Goal: Task Accomplishment & Management: Complete application form

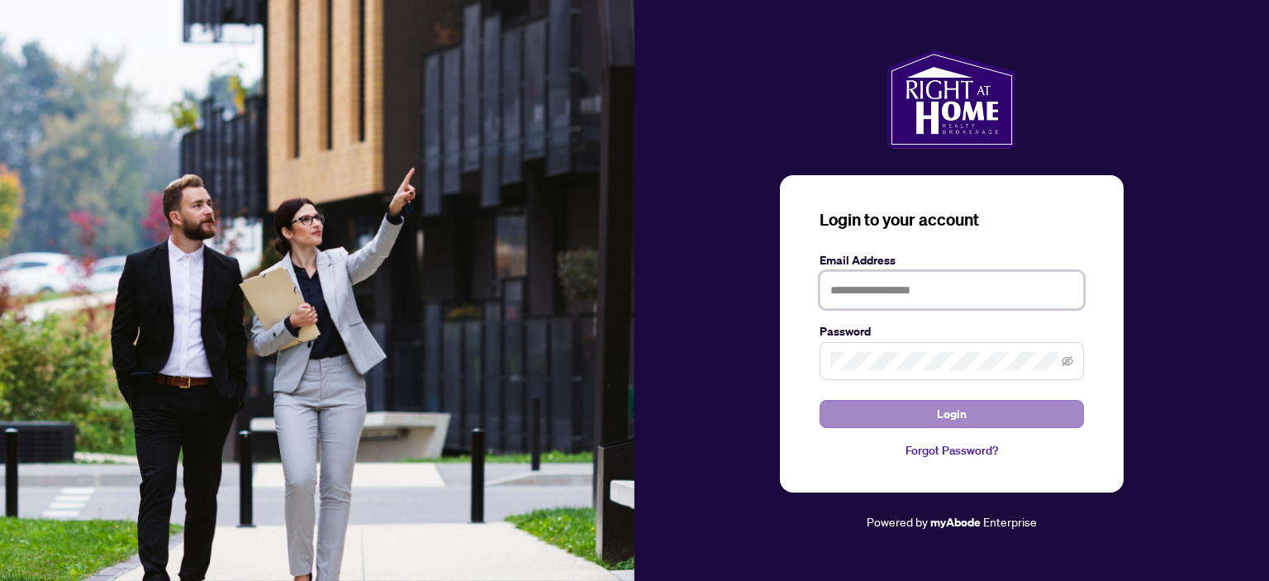
type input "**********"
click at [906, 414] on button "Login" at bounding box center [952, 414] width 264 height 28
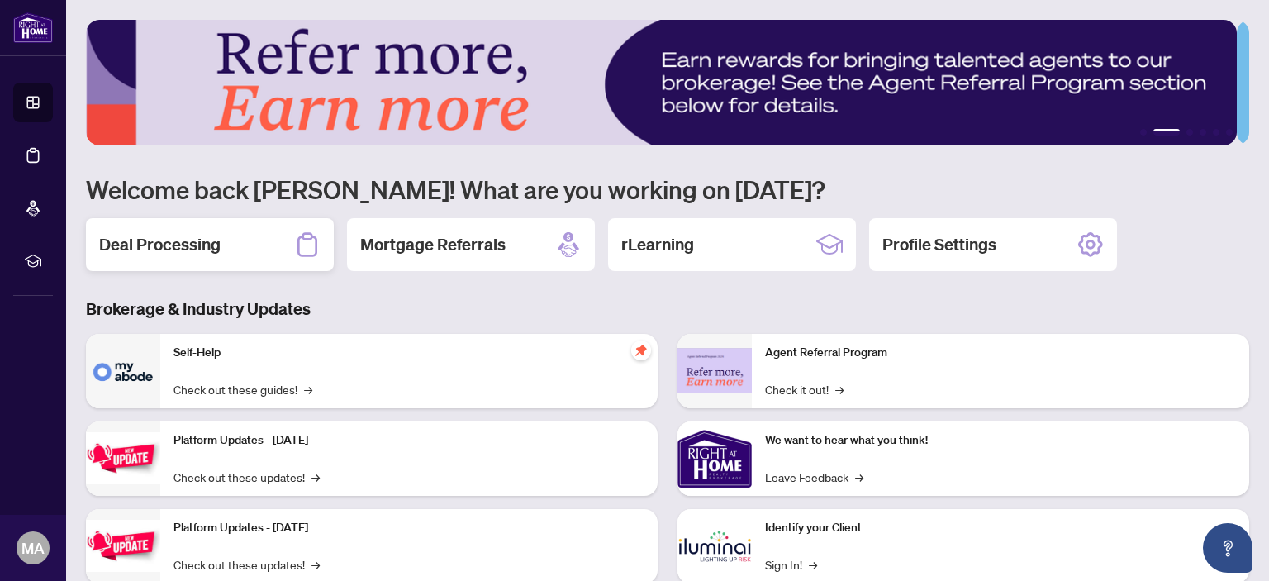
click at [224, 244] on div "Deal Processing" at bounding box center [210, 244] width 248 height 53
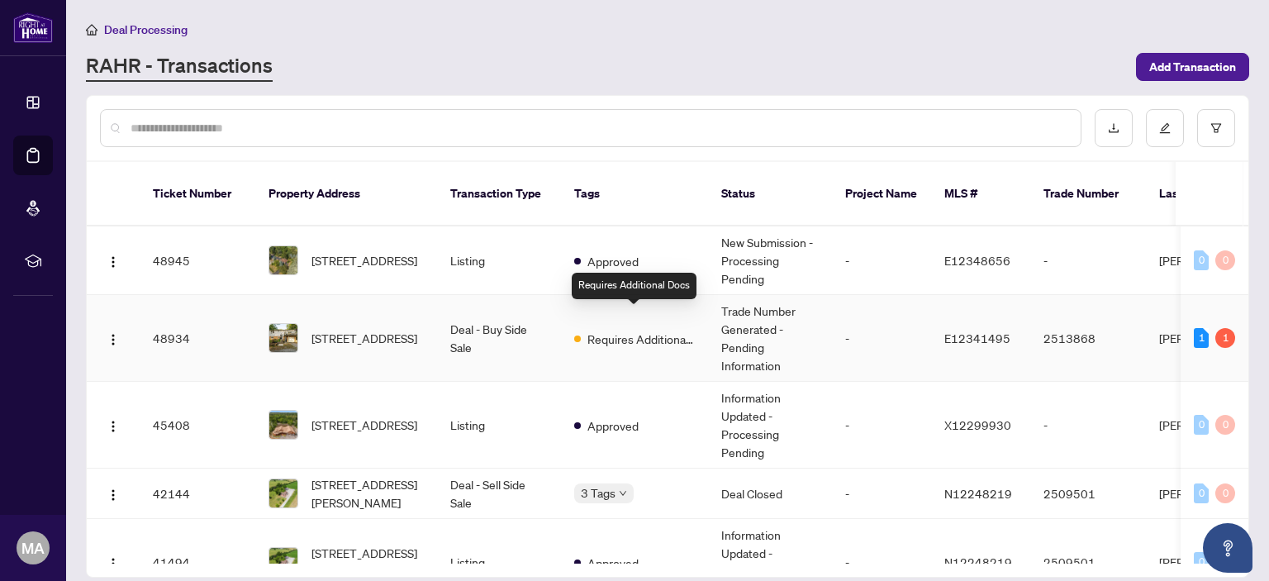
click at [590, 330] on span "Requires Additional Docs" at bounding box center [641, 339] width 107 height 18
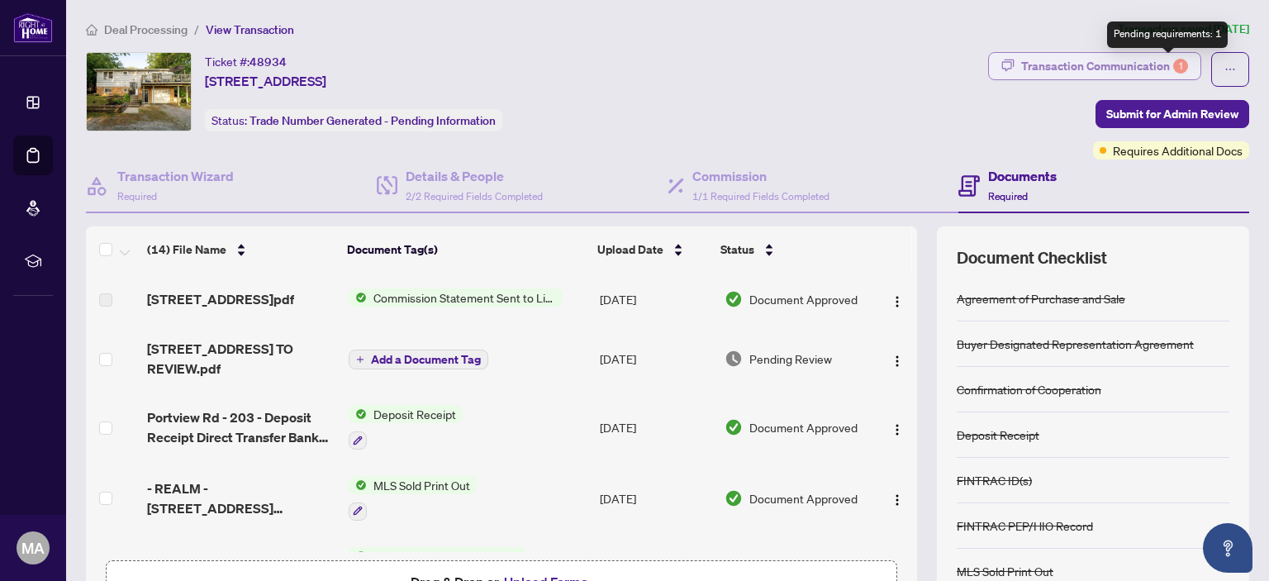
click at [1174, 67] on div "1" at bounding box center [1181, 66] width 15 height 15
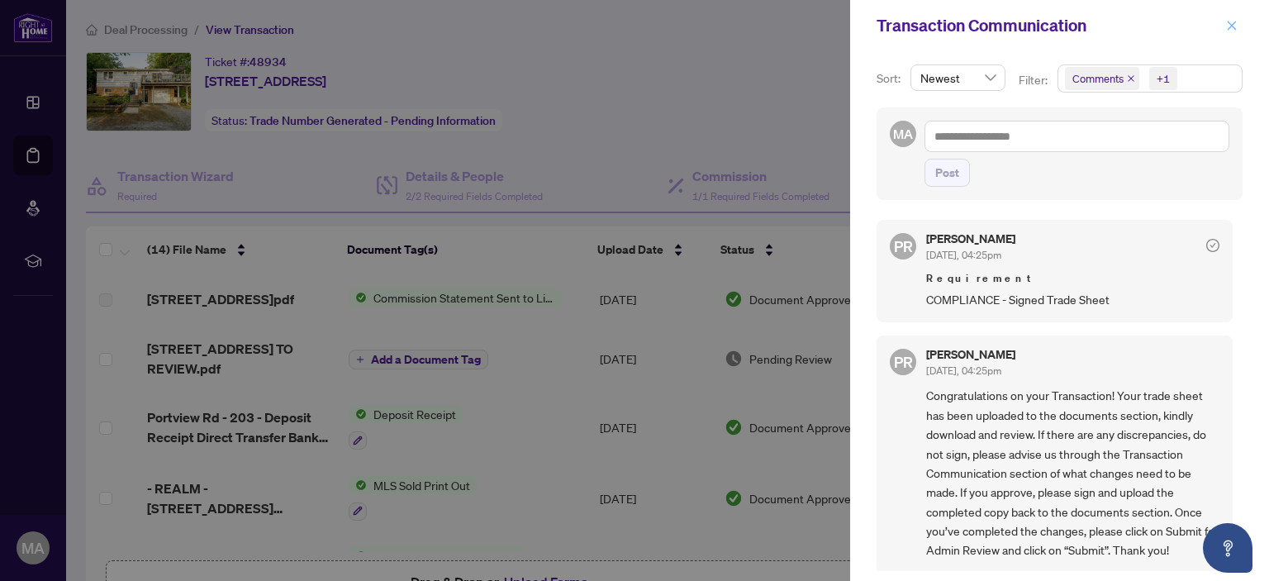
click at [1227, 27] on icon "close" at bounding box center [1233, 26] width 12 height 12
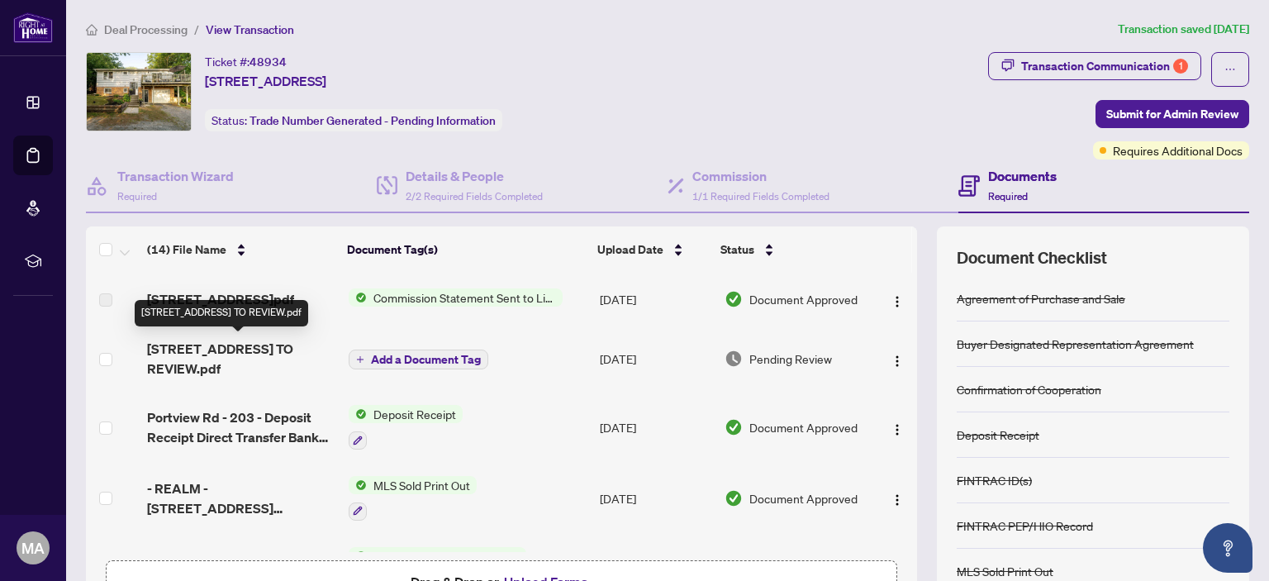
click at [279, 343] on span "[STREET_ADDRESS] TO REVIEW.pdf" at bounding box center [241, 359] width 188 height 40
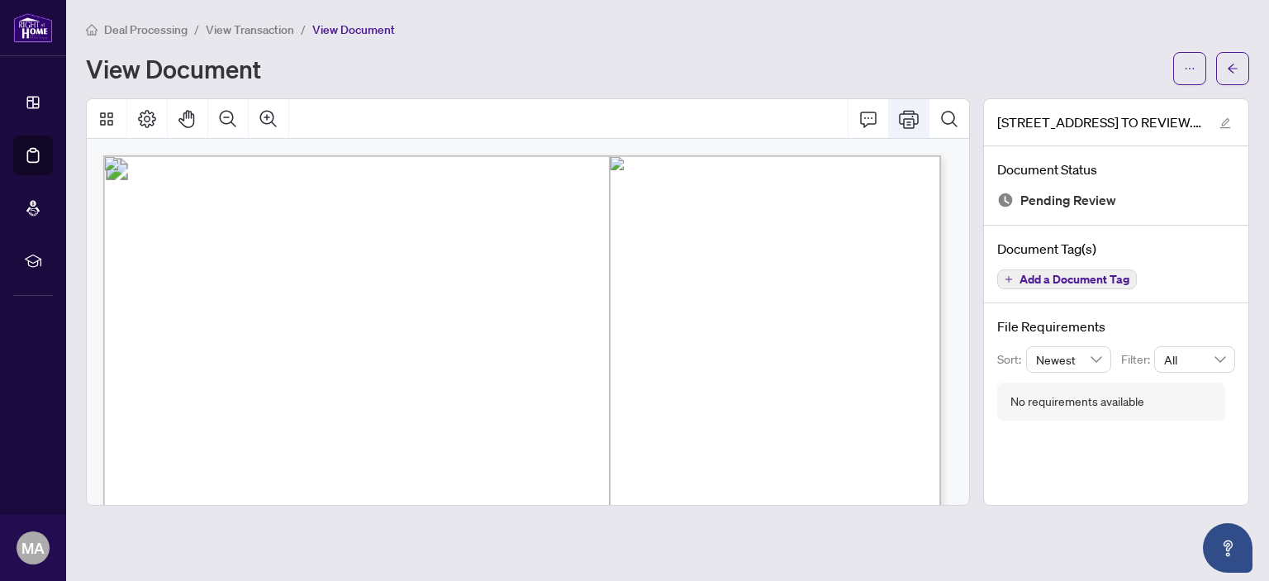
click at [922, 119] on button "Print" at bounding box center [909, 119] width 40 height 40
click at [268, 36] on span "View Transaction" at bounding box center [250, 29] width 88 height 15
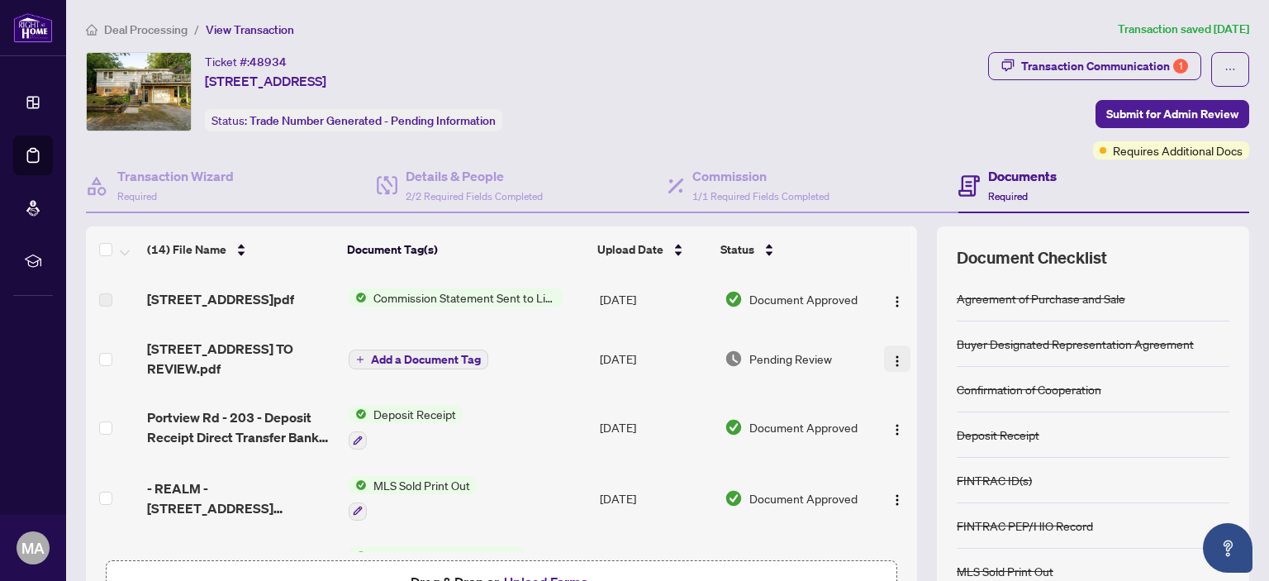
click at [891, 357] on img "button" at bounding box center [897, 361] width 13 height 13
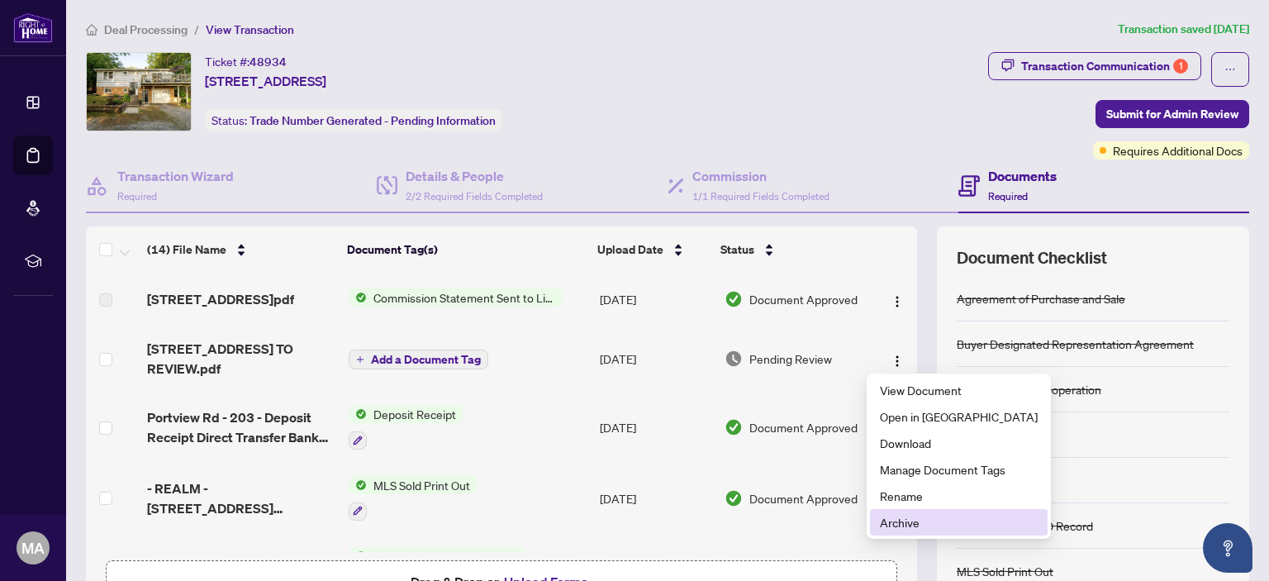
click at [907, 523] on span "Archive" at bounding box center [959, 522] width 158 height 18
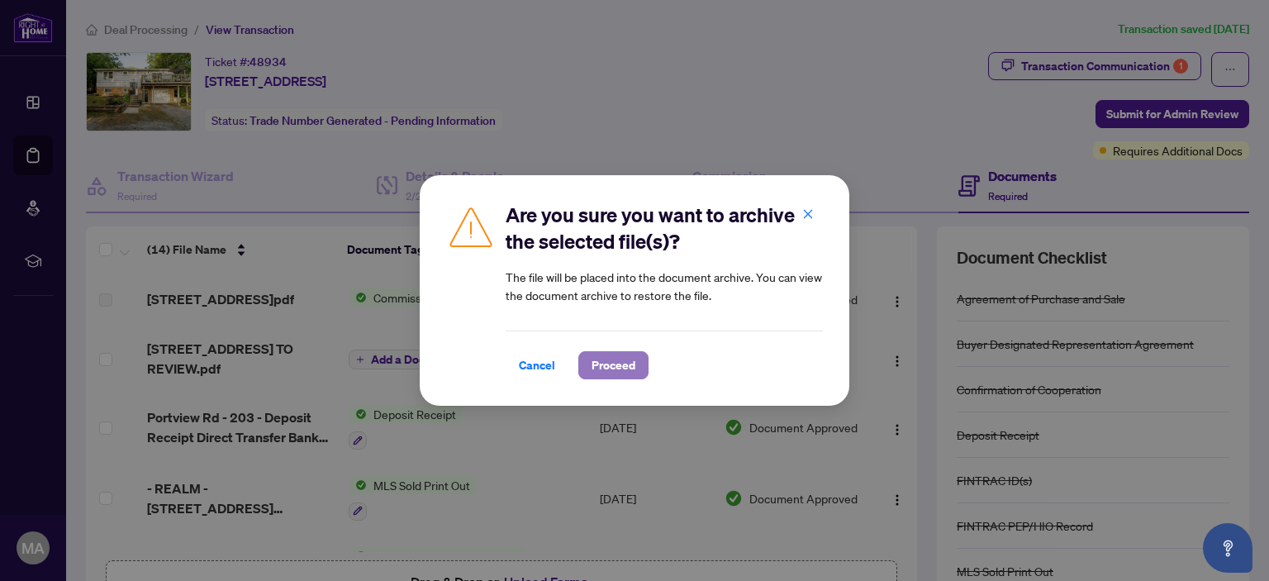
click at [626, 369] on span "Proceed" at bounding box center [614, 365] width 44 height 26
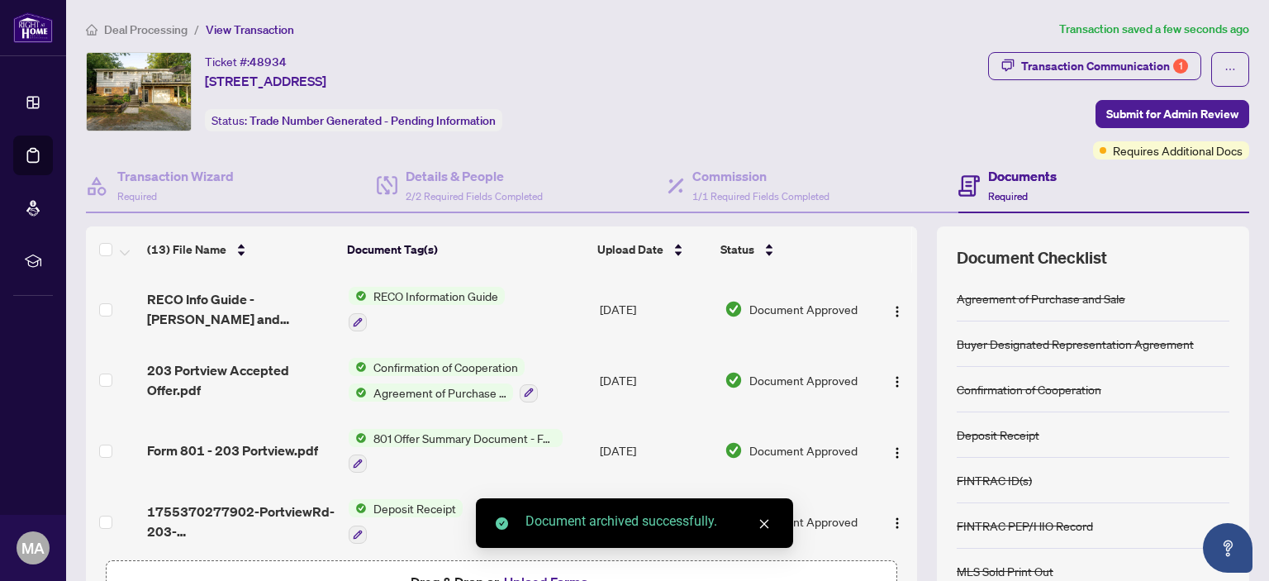
scroll to position [109, 0]
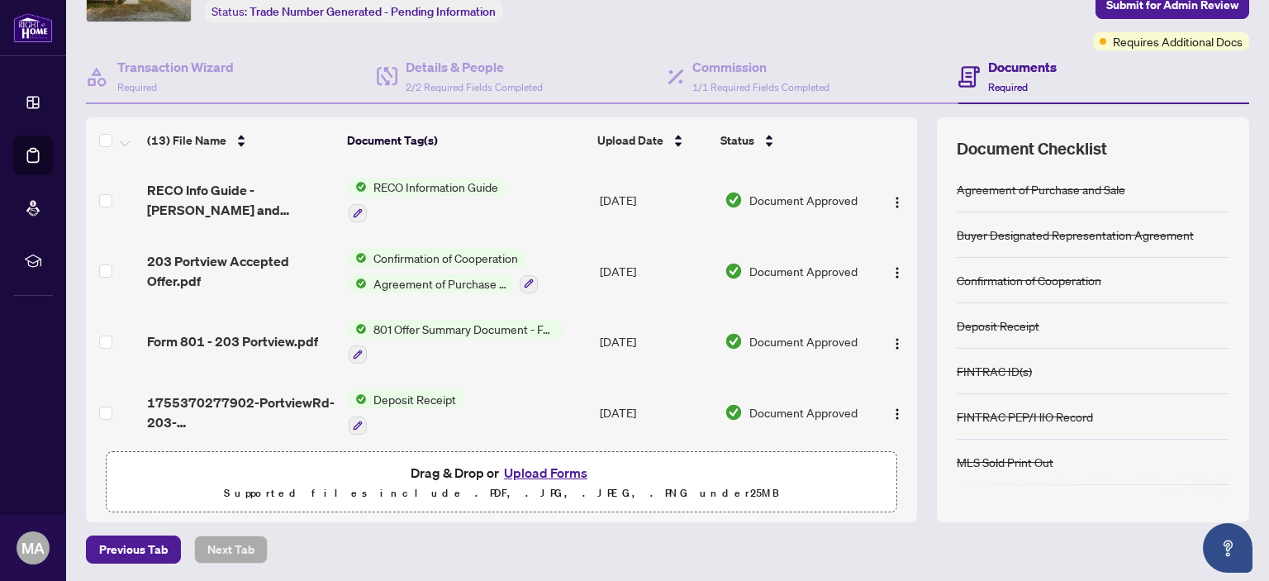
click at [526, 474] on button "Upload Forms" at bounding box center [545, 472] width 93 height 21
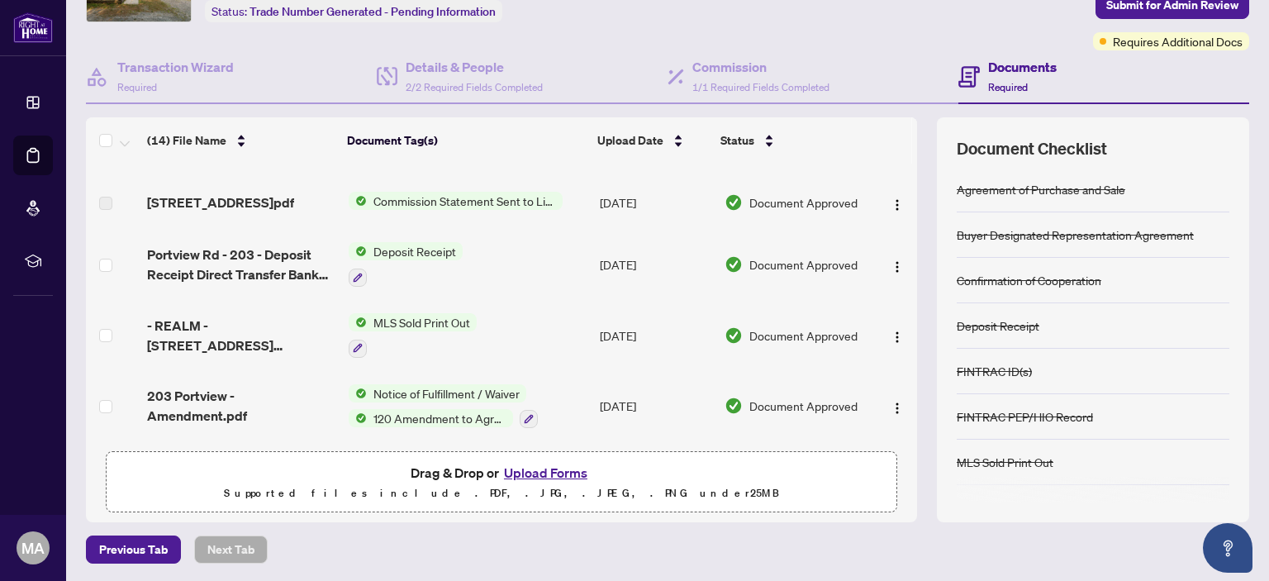
scroll to position [0, 0]
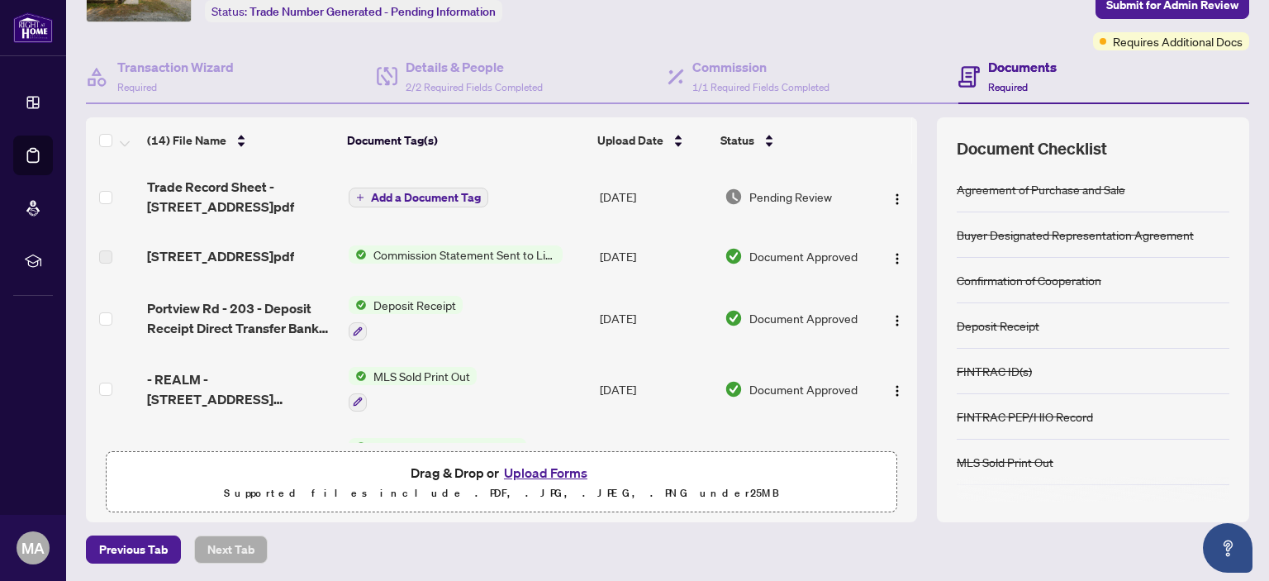
click at [447, 199] on span "Add a Document Tag" at bounding box center [426, 198] width 110 height 12
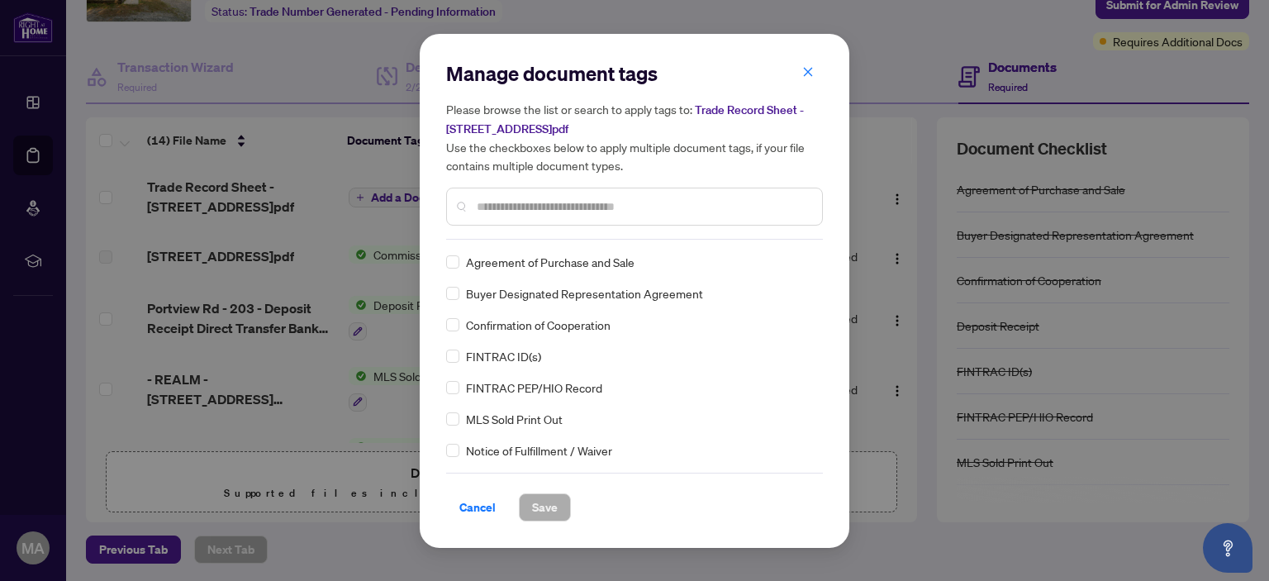
click at [537, 206] on input "text" at bounding box center [643, 207] width 332 height 18
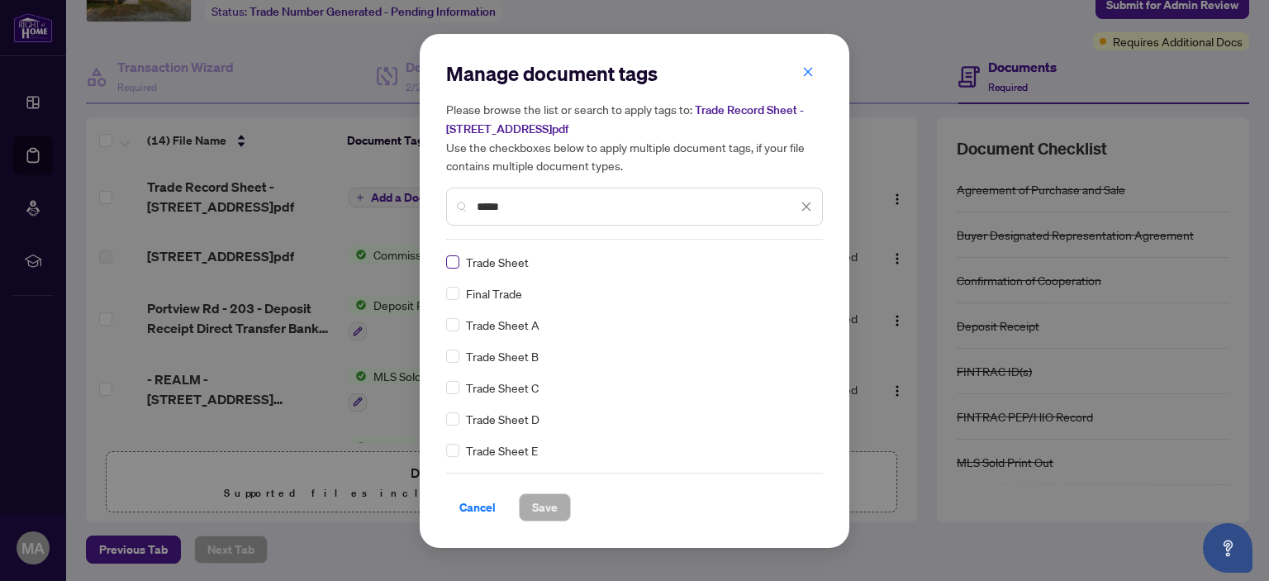
type input "*****"
click at [445, 454] on div "Manage document tags Please browse the list or search to apply tags to: Trade R…" at bounding box center [635, 291] width 430 height 514
click at [545, 511] on span "Save" at bounding box center [545, 507] width 26 height 26
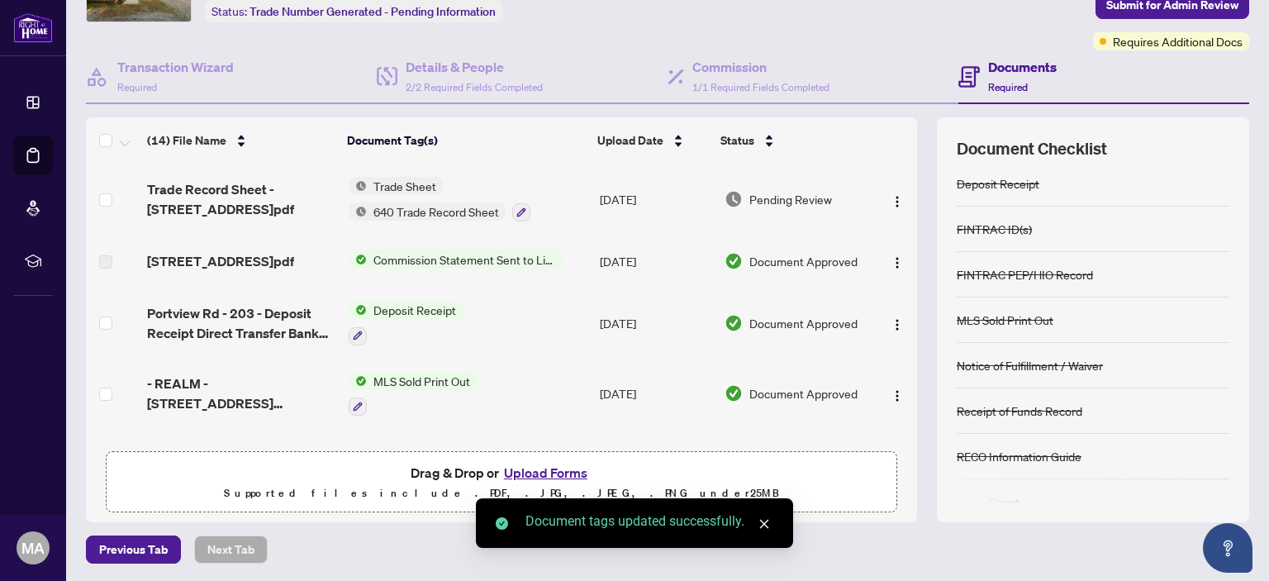
scroll to position [169, 0]
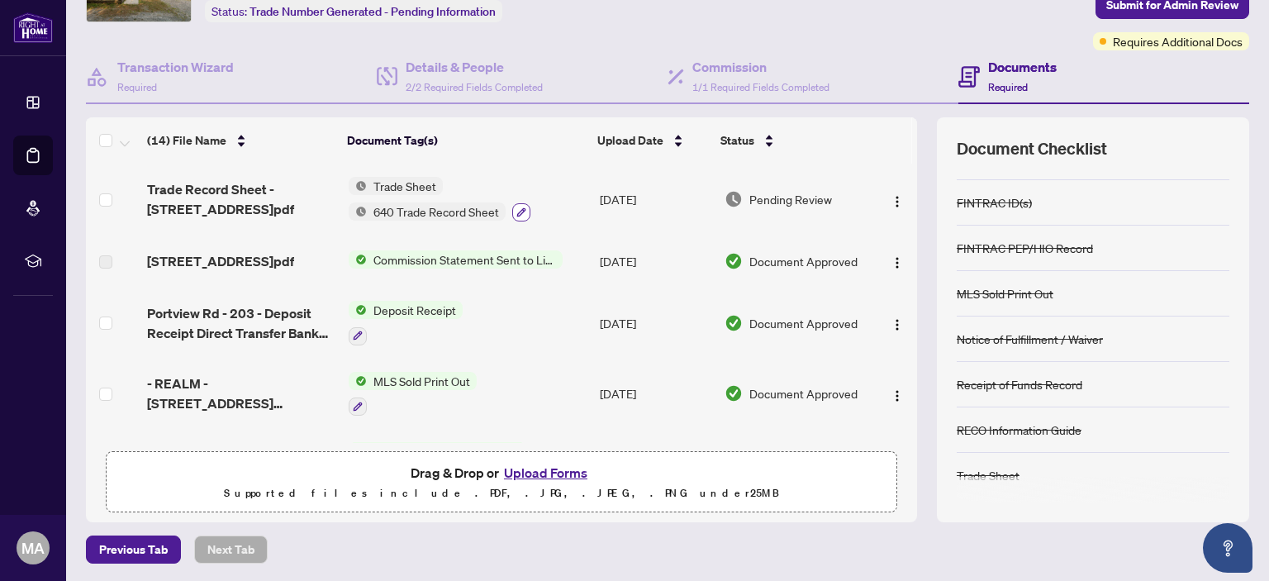
click at [517, 212] on icon "button" at bounding box center [522, 212] width 10 height 10
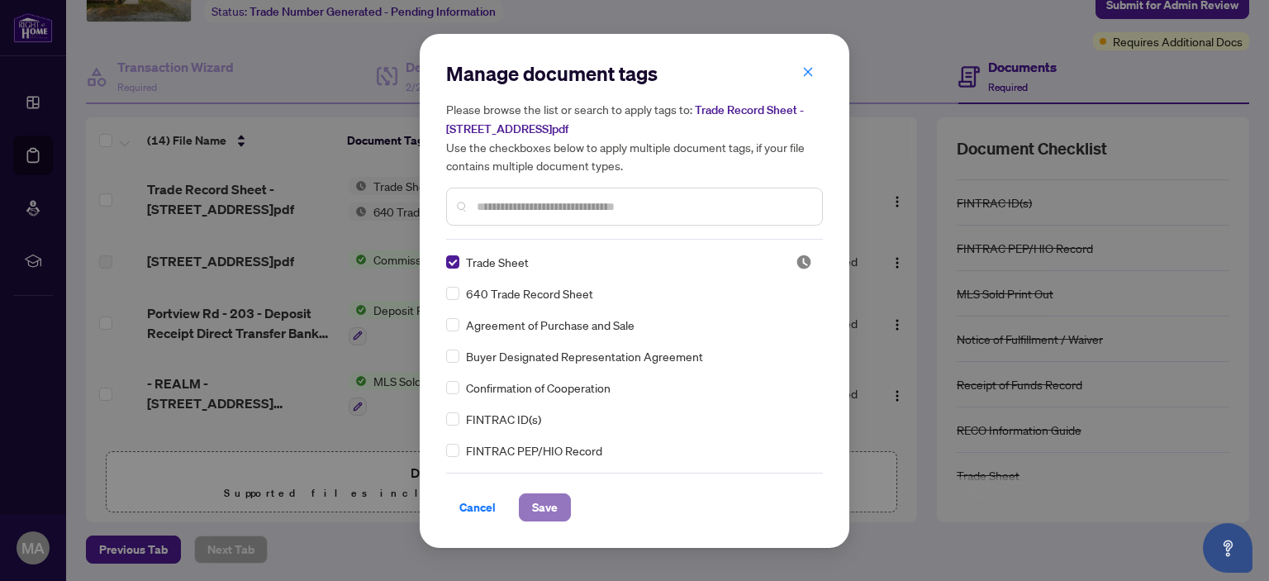
click at [551, 507] on span "Save" at bounding box center [545, 507] width 26 height 26
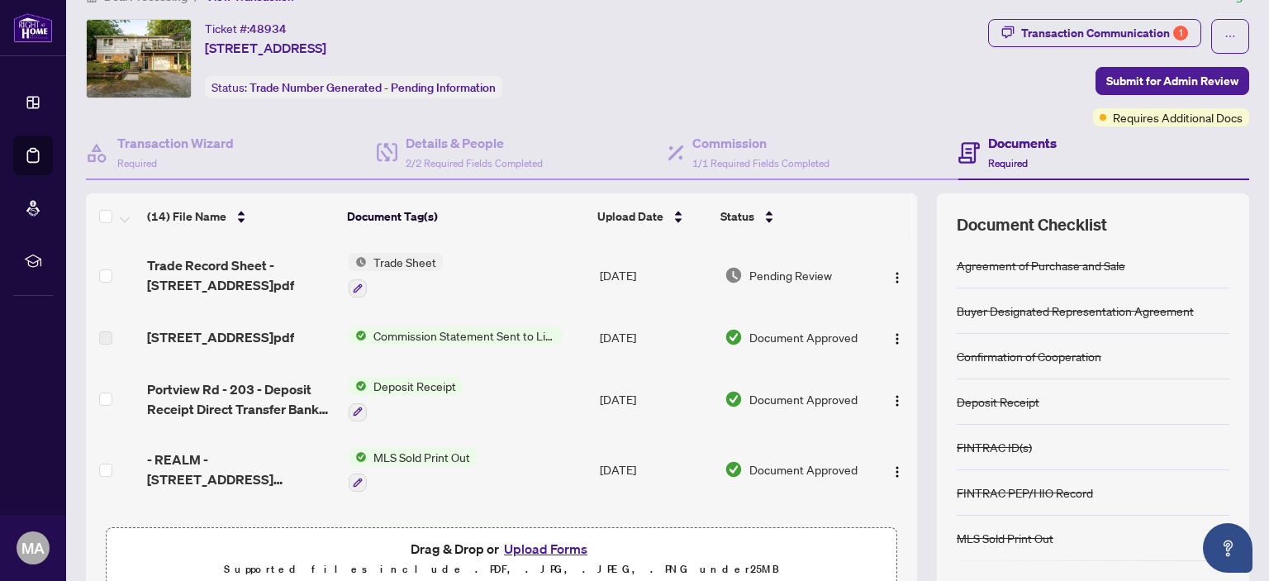
scroll to position [0, 0]
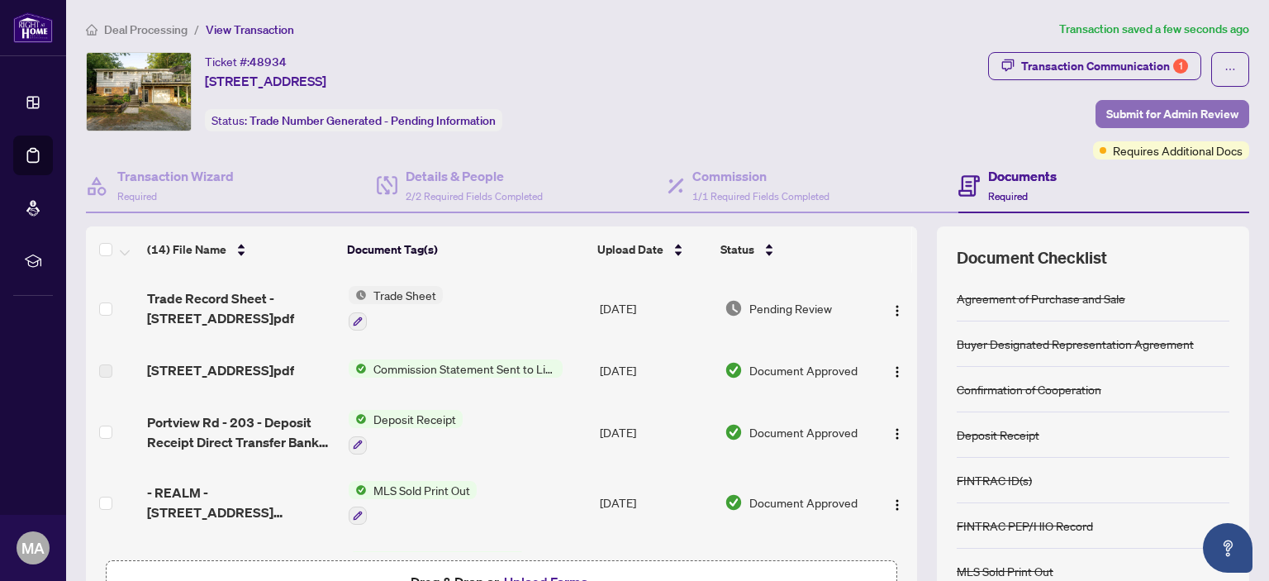
click at [1197, 109] on span "Submit for Admin Review" at bounding box center [1173, 114] width 132 height 26
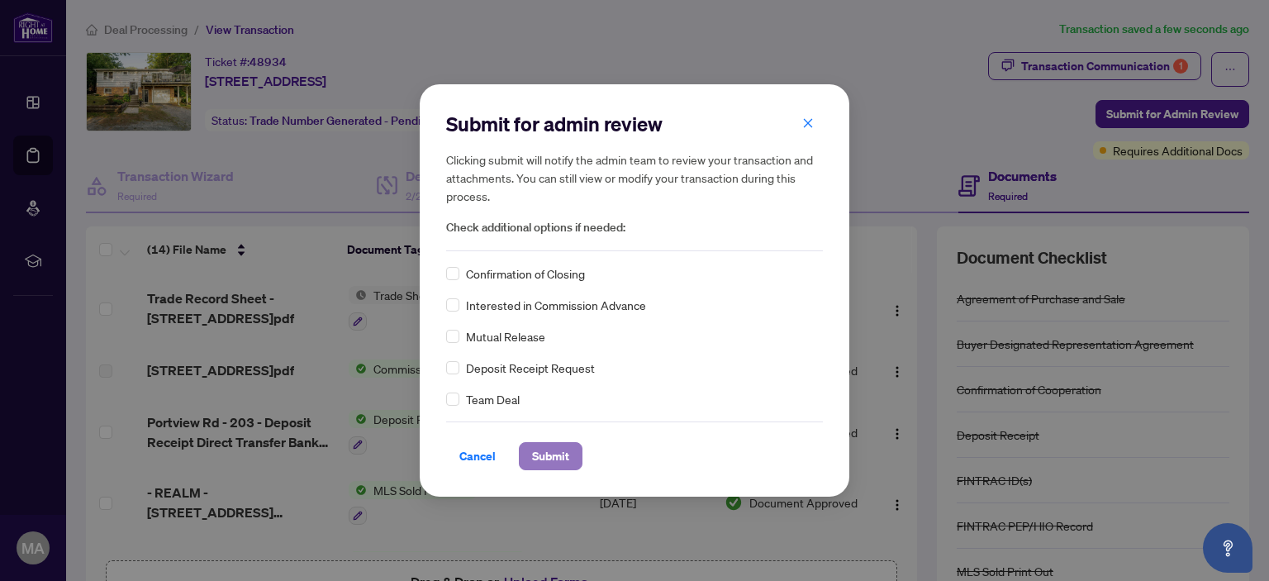
click at [565, 463] on span "Submit" at bounding box center [550, 456] width 37 height 26
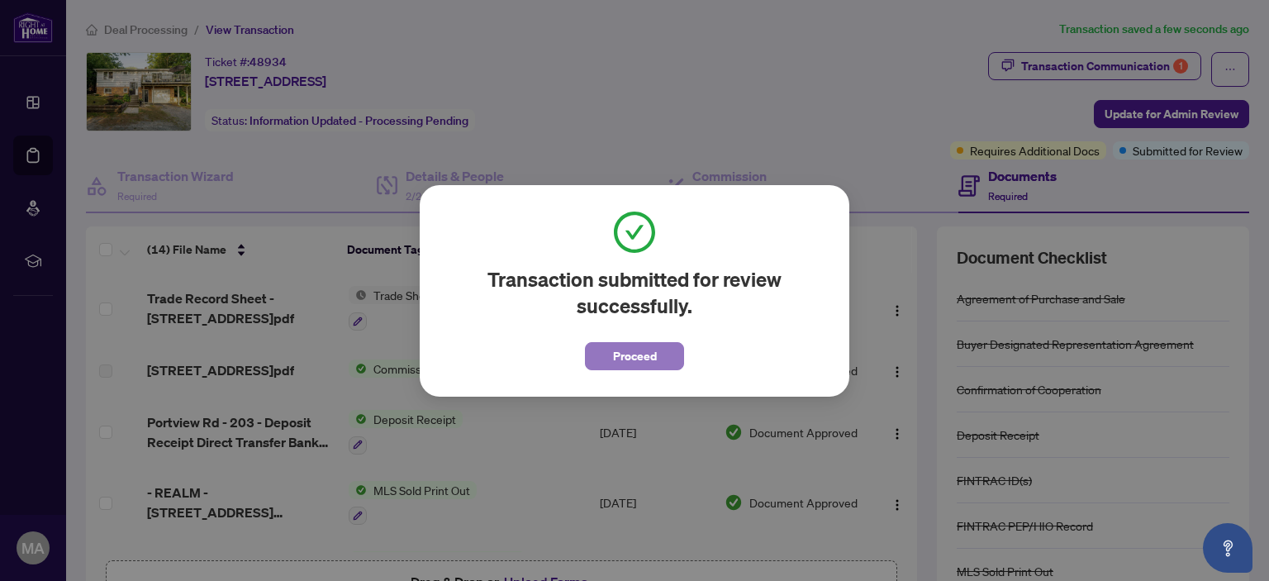
click at [636, 365] on span "Proceed" at bounding box center [635, 356] width 44 height 26
